Goal: Complete application form: Complete application form

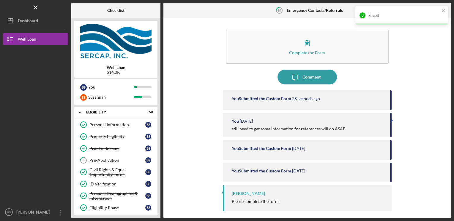
click at [52, 30] on div at bounding box center [34, 30] width 61 height 1
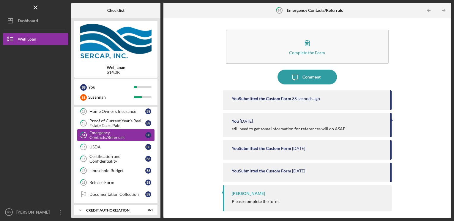
click at [104, 130] on link "14 Emergency Contacts/Referrals B S" at bounding box center [115, 135] width 77 height 12
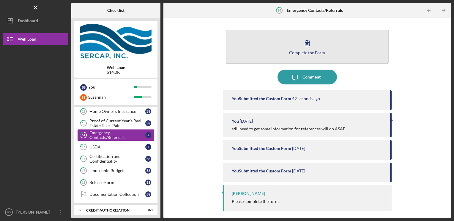
click at [306, 44] on icon "button" at bounding box center [307, 43] width 4 height 6
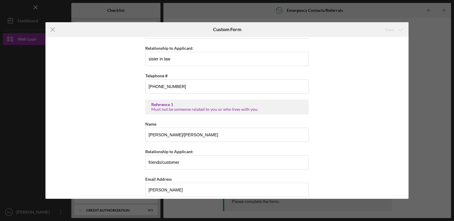
scroll to position [178, 0]
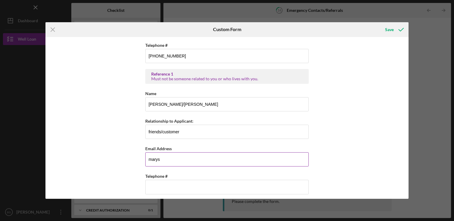
type input "[EMAIL_ADDRESS][DOMAIN_NAME]"
click at [213, 156] on input "[EMAIL_ADDRESS][DOMAIN_NAME]" at bounding box center [226, 160] width 163 height 14
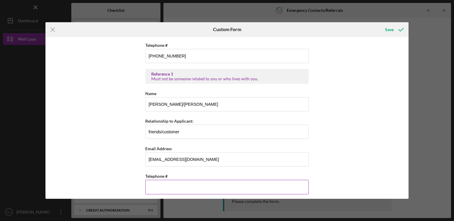
click at [150, 185] on input "Telephone #" at bounding box center [226, 187] width 163 height 14
click at [180, 186] on input "[PHONE_NUMBER]" at bounding box center [226, 187] width 163 height 14
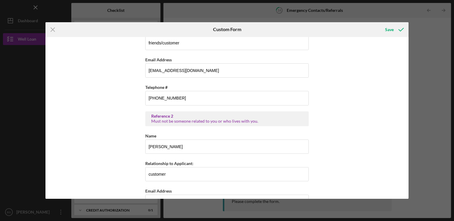
drag, startPoint x: 134, startPoint y: 131, endPoint x: 69, endPoint y: 115, distance: 67.9
click at [69, 115] on div "Emergency Contacts #1 . Name [PERSON_NAME] Relationship to Applicant: Wife Tele…" at bounding box center [226, 118] width 363 height 162
click at [177, 98] on input "[PHONE_NUMBER]" at bounding box center [226, 98] width 163 height 14
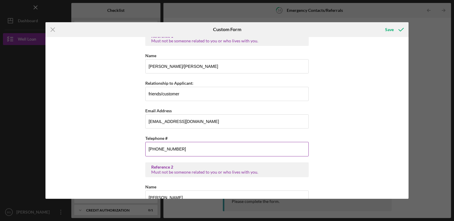
scroll to position [208, 0]
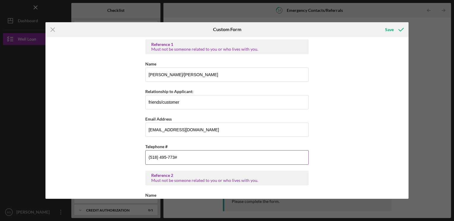
type input "[PHONE_NUMBER]"
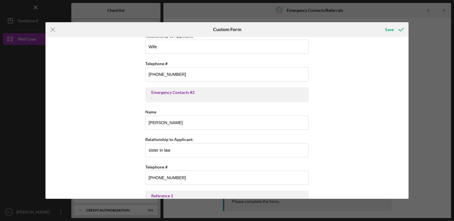
scroll to position [0, 0]
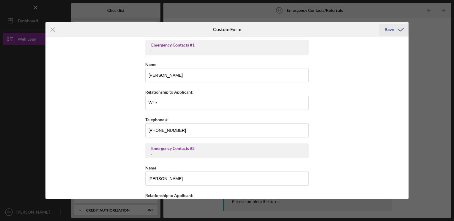
click at [388, 31] on div "Save" at bounding box center [389, 30] width 9 height 12
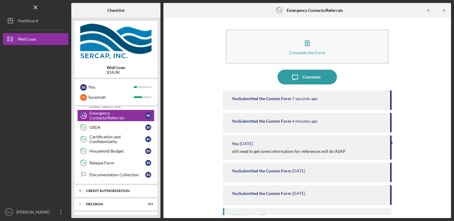
scroll to position [202, 0]
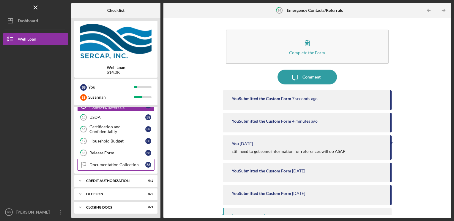
click at [115, 165] on link "Documentation Collection Documentation Collection B S" at bounding box center [115, 165] width 77 height 12
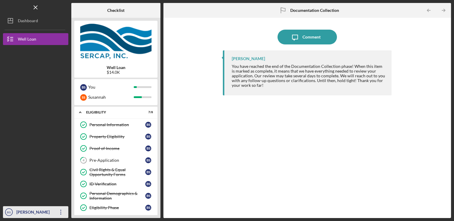
click at [10, 211] on text "BS" at bounding box center [9, 212] width 4 height 3
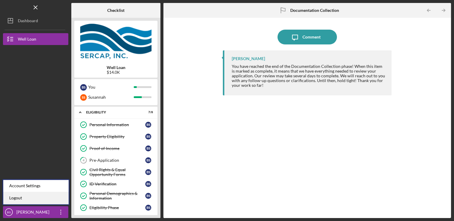
click at [12, 201] on link "Logout" at bounding box center [35, 198] width 65 height 12
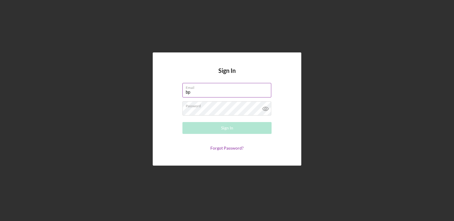
type input "b"
type input "[EMAIL_ADDRESS][DOMAIN_NAME]"
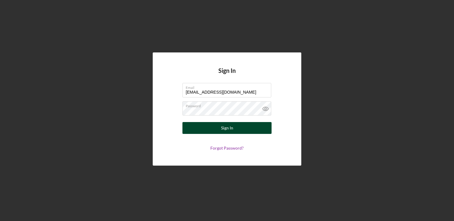
click at [232, 130] on div "Sign In" at bounding box center [227, 128] width 12 height 12
